Goal: Browse casually

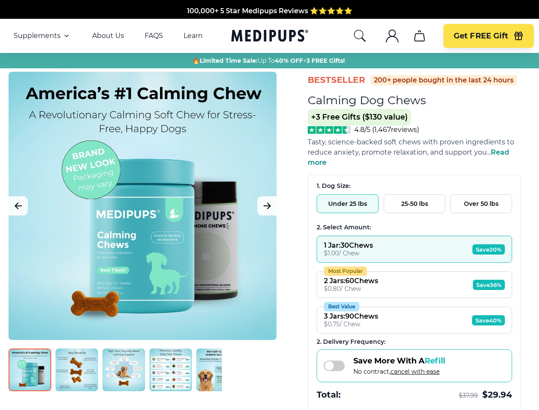
click at [42, 36] on span "Supplements" at bounding box center [37, 36] width 47 height 9
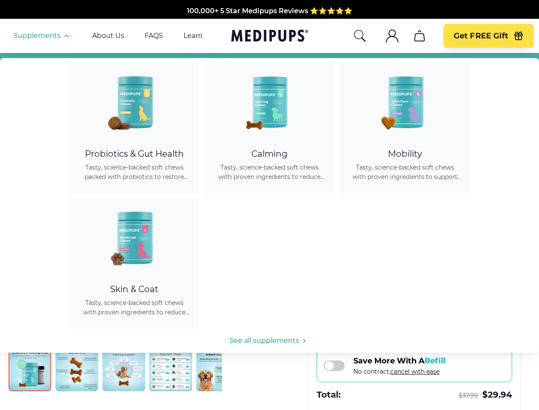
click at [66, 36] on icon "button" at bounding box center [66, 36] width 10 height 10
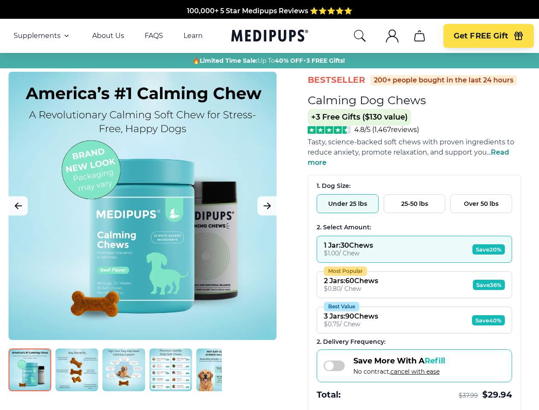
click at [359, 36] on icon "search" at bounding box center [360, 36] width 14 height 14
click at [392, 36] on icon ".cls-1{fill:none;stroke:currentColor;stroke-miterlimit:10;stroke-width:1.5px;}" at bounding box center [392, 36] width 14 height 14
click at [419, 36] on icon "cart" at bounding box center [420, 36] width 14 height 14
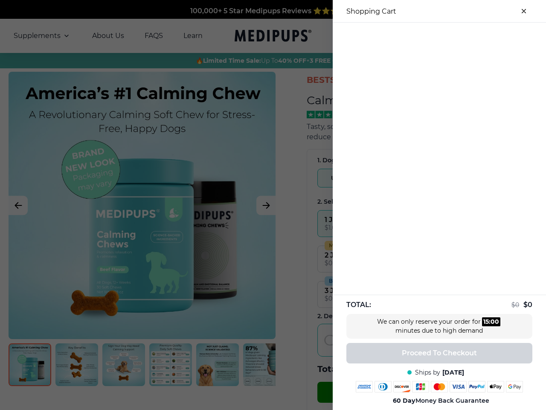
click at [419, 36] on div at bounding box center [273, 205] width 546 height 410
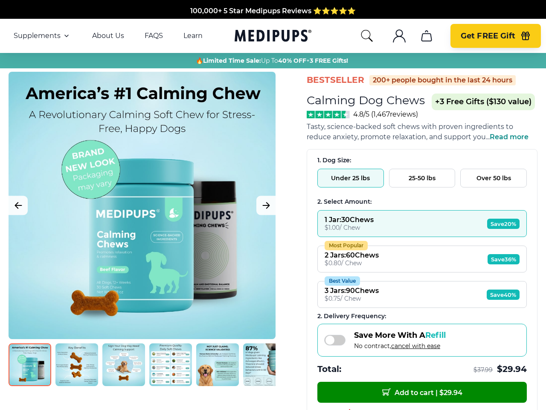
click at [488, 36] on span "Get FREE Gift" at bounding box center [488, 36] width 55 height 10
click at [522, 36] on icon "button" at bounding box center [526, 37] width 8 height 6
